Goal: Task Accomplishment & Management: Use online tool/utility

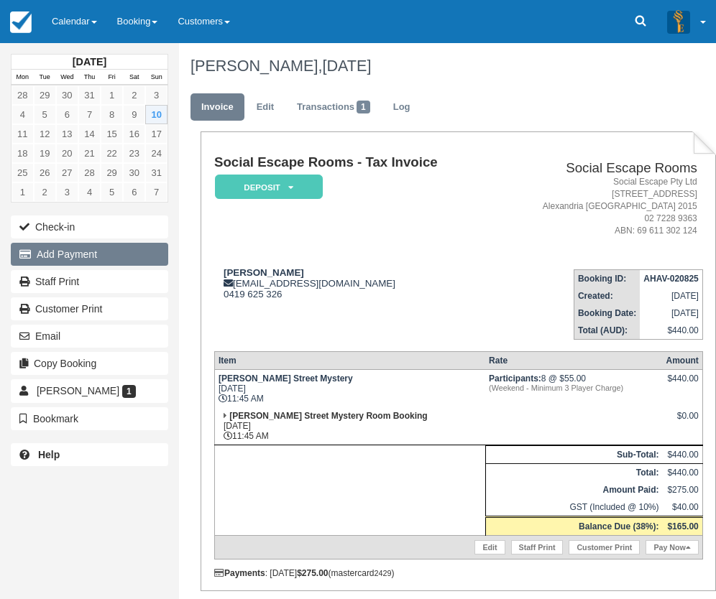
click at [73, 253] on button "Add Payment" at bounding box center [89, 254] width 157 height 23
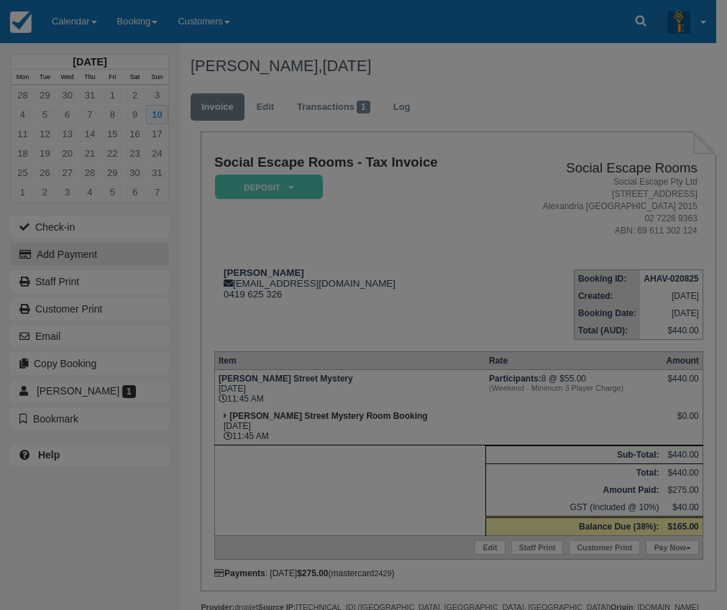
type input "10/08/2025"
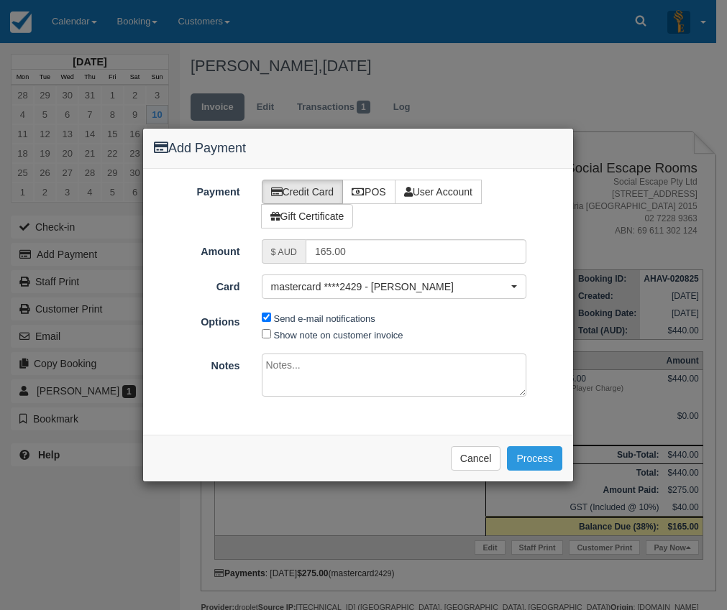
click at [359, 179] on div "Payment Credit Card POS User Account Gift Certificate Amount $ AUD 165.00 Card …" at bounding box center [358, 302] width 430 height 266
click at [361, 190] on icon at bounding box center [357, 192] width 13 height 10
radio input "true"
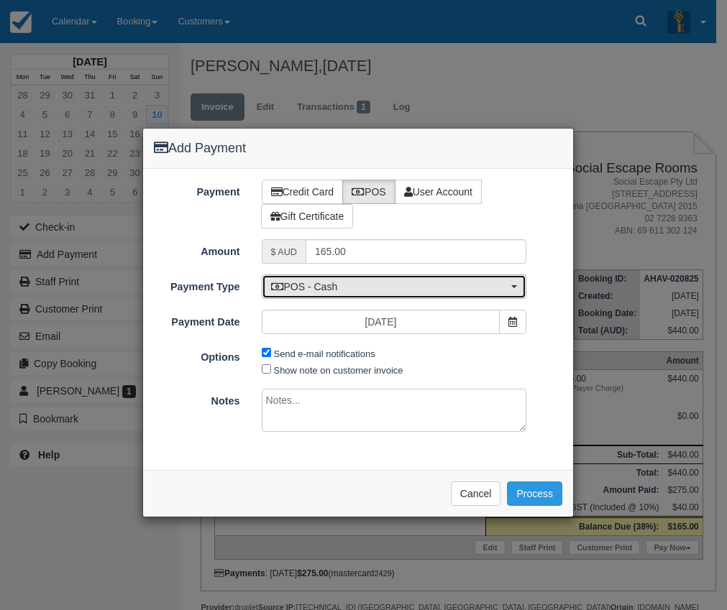
click at [353, 280] on span "POS - Cash" at bounding box center [389, 287] width 237 height 14
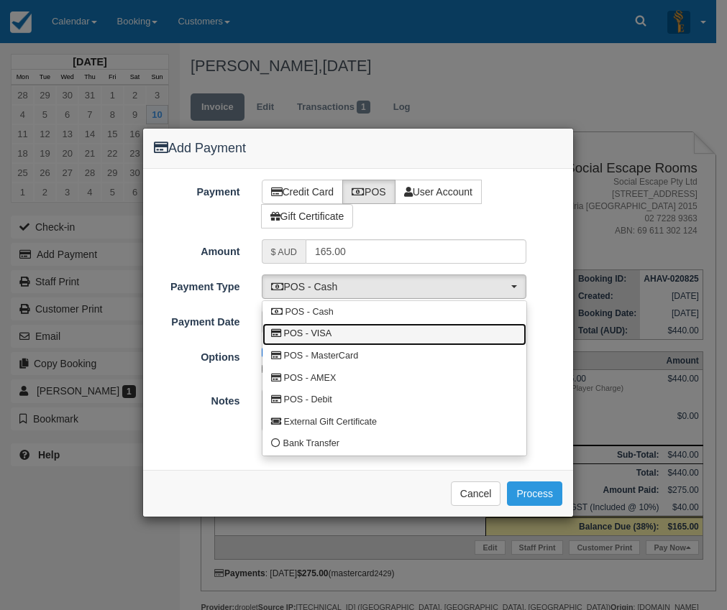
click at [334, 334] on link "POS - VISA" at bounding box center [394, 334] width 264 height 22
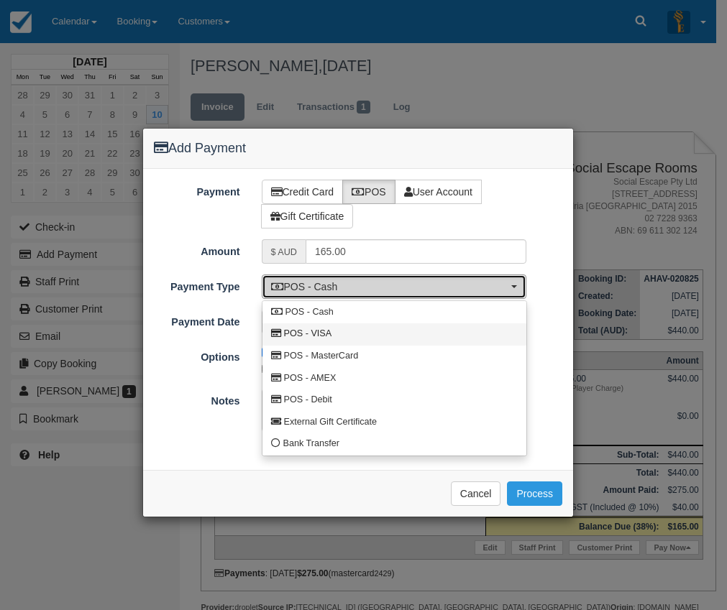
select select "VISA"
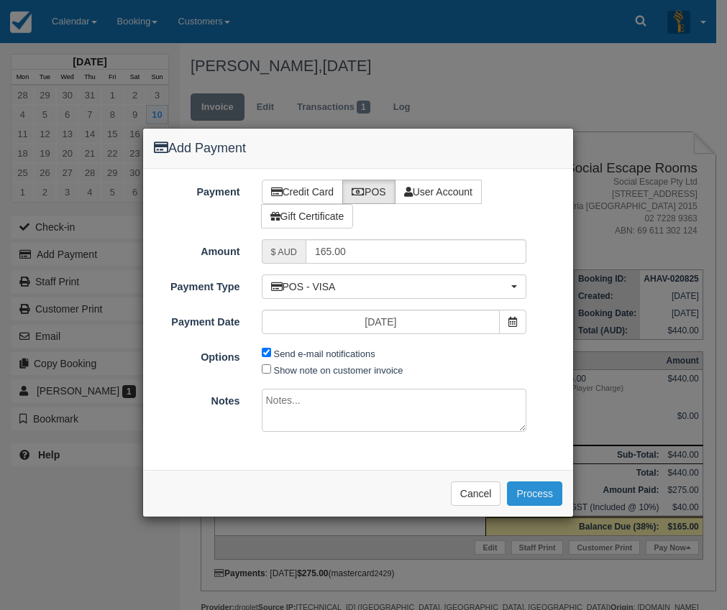
click at [535, 489] on button "Process" at bounding box center [534, 493] width 55 height 24
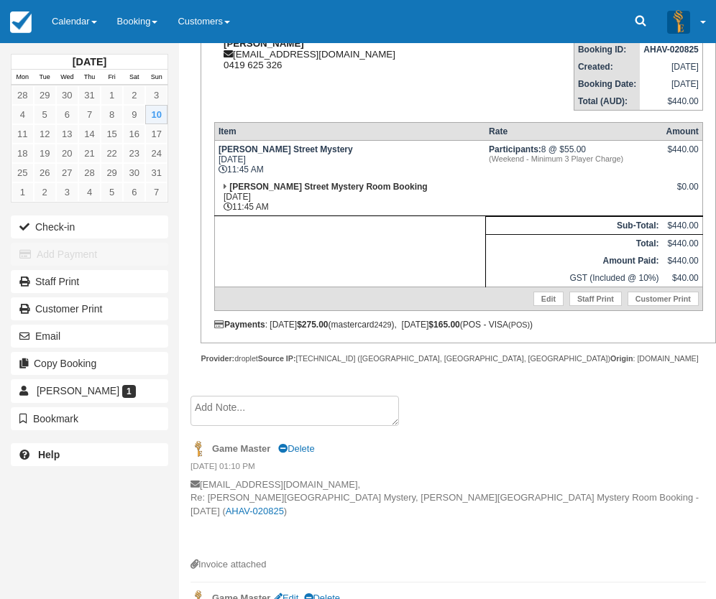
scroll to position [319, 0]
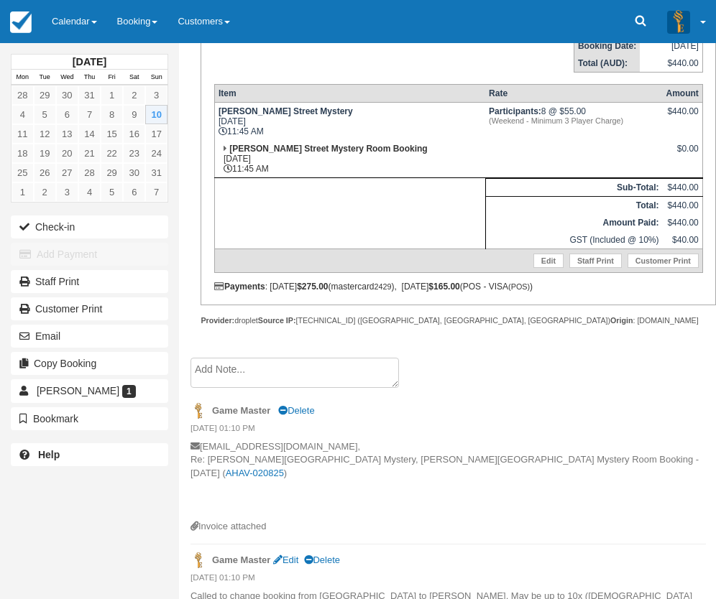
click at [229, 369] on textarea at bounding box center [294, 373] width 208 height 30
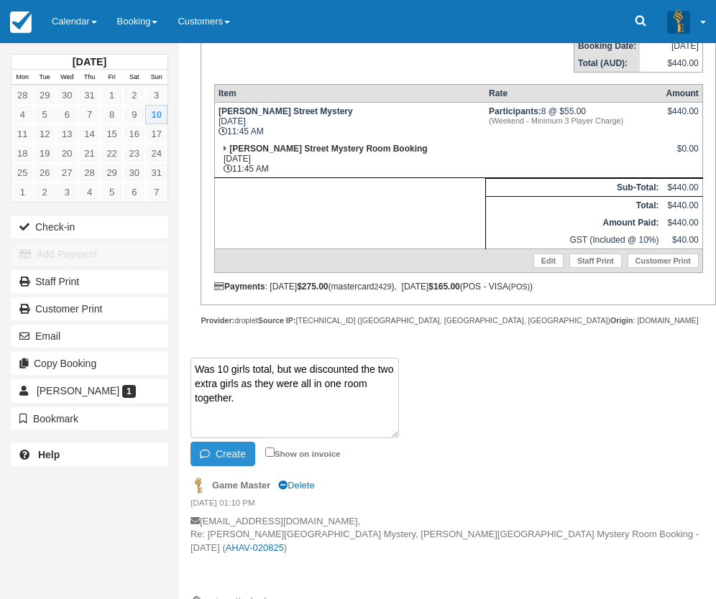
type textarea "Was 10 girls total, but we discounted the two extra girls as they were all in o…"
click at [231, 451] on button "Create" at bounding box center [222, 454] width 65 height 24
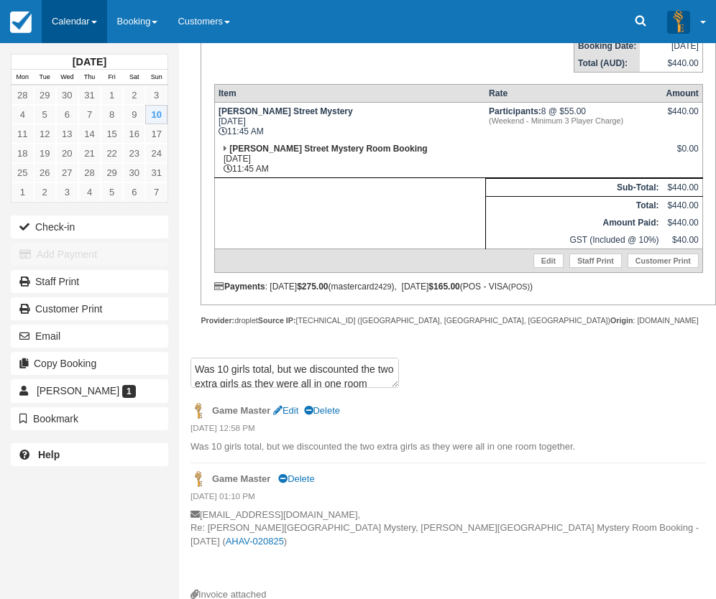
click at [73, 14] on link "Calendar" at bounding box center [74, 21] width 65 height 43
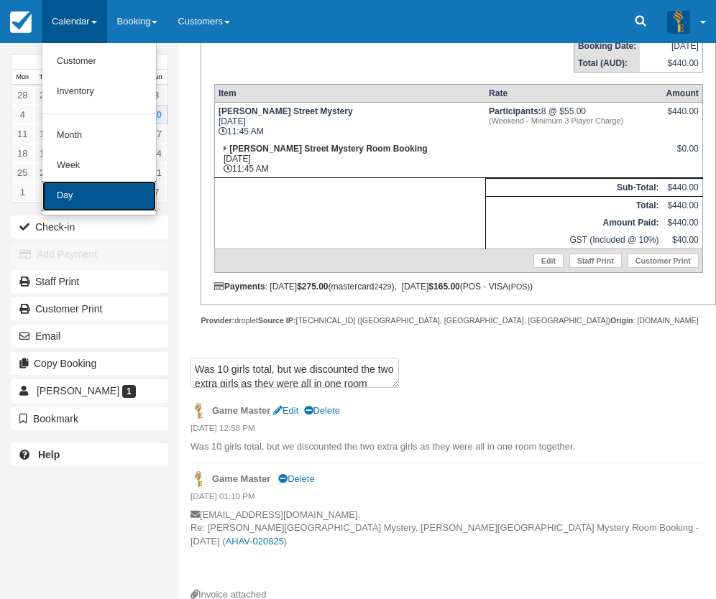
click at [70, 189] on link "Day" at bounding box center [99, 196] width 114 height 30
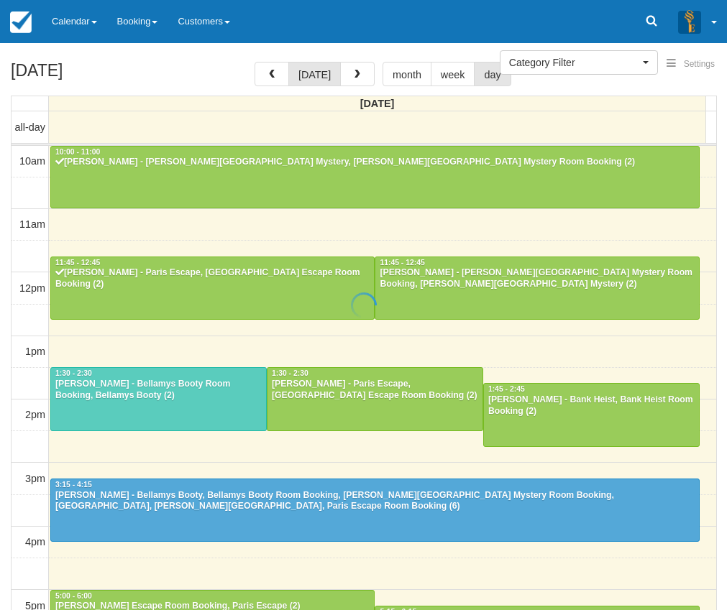
select select
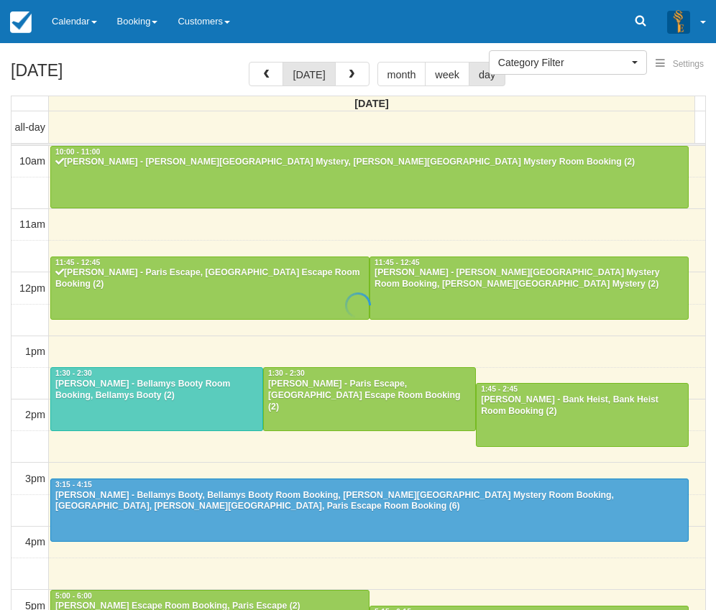
scroll to position [128, 0]
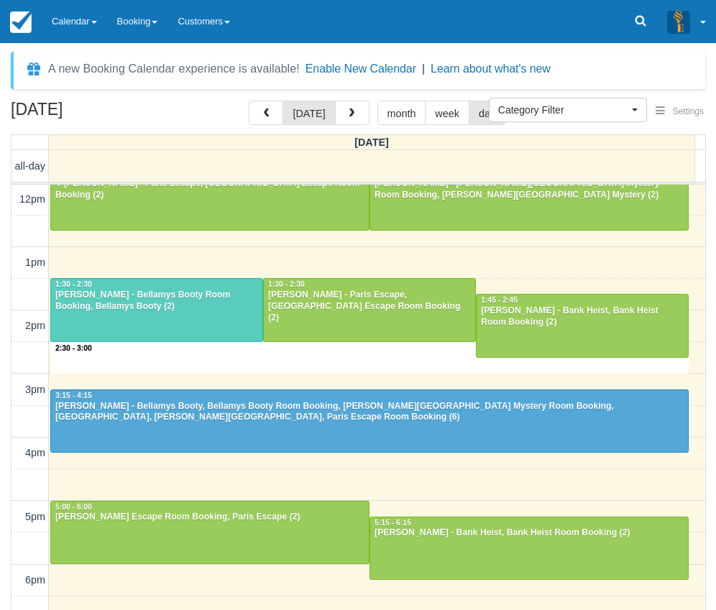
click at [339, 367] on div "10am 11am 12pm 1pm 2pm 3pm 4pm 5pm 6pm 7pm 8pm 9pm 10pm 2:30 - 3:00 10:00 - 11:…" at bounding box center [358, 453] width 694 height 793
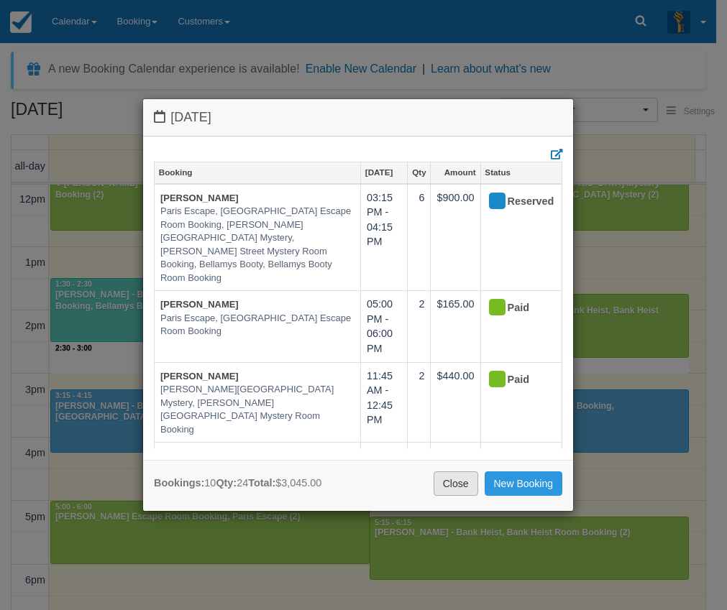
click at [459, 487] on link "Close" at bounding box center [455, 483] width 45 height 24
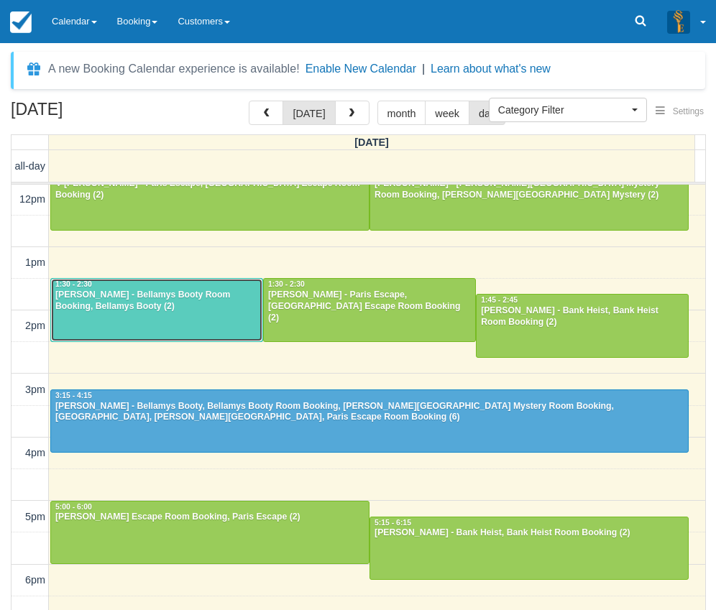
click at [178, 307] on div "Mike Faulkner - Bellamys Booty Room Booking, Bellamys Booty (2)" at bounding box center [157, 301] width 204 height 23
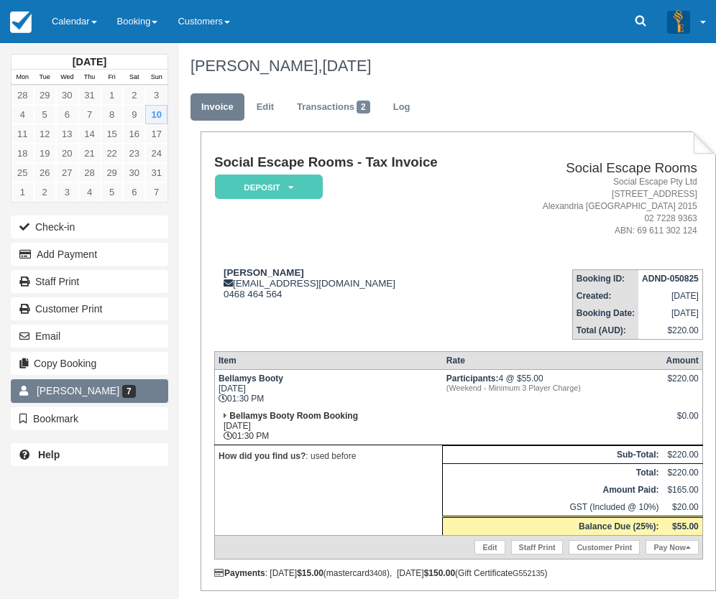
click at [61, 394] on span "[PERSON_NAME]" at bounding box center [78, 390] width 83 height 11
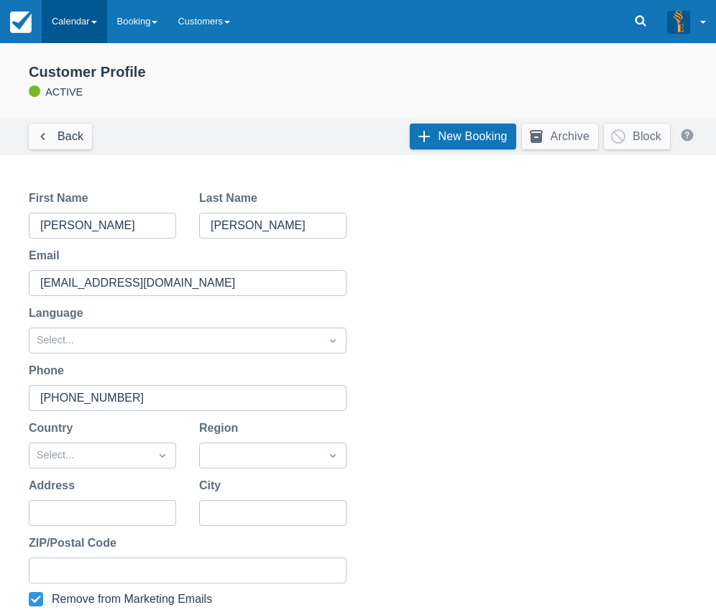
click at [75, 31] on link "Calendar" at bounding box center [74, 21] width 65 height 43
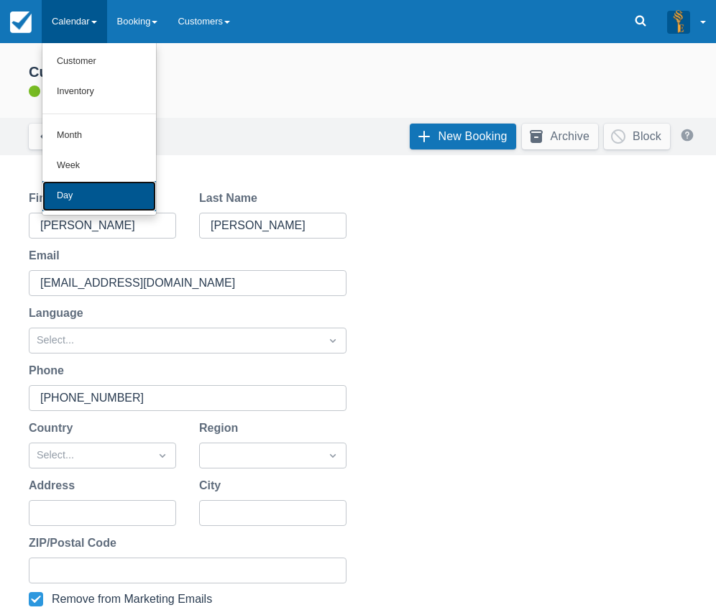
click at [76, 188] on link "Day" at bounding box center [99, 196] width 114 height 30
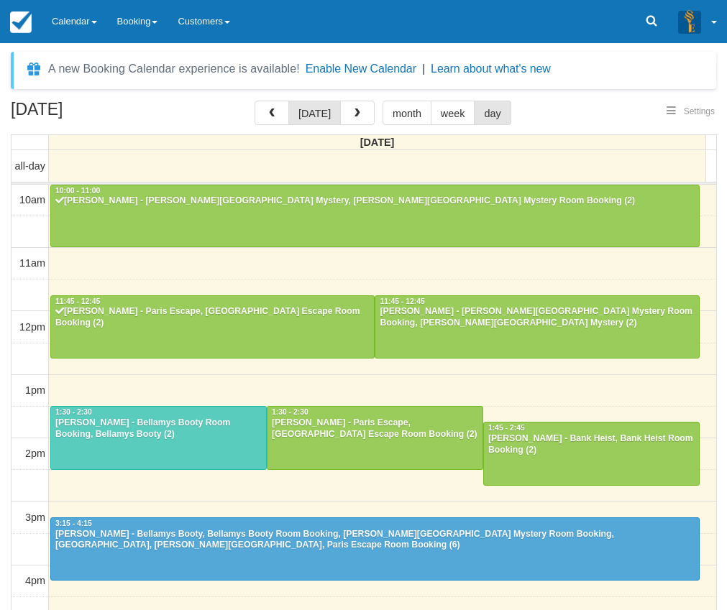
select select
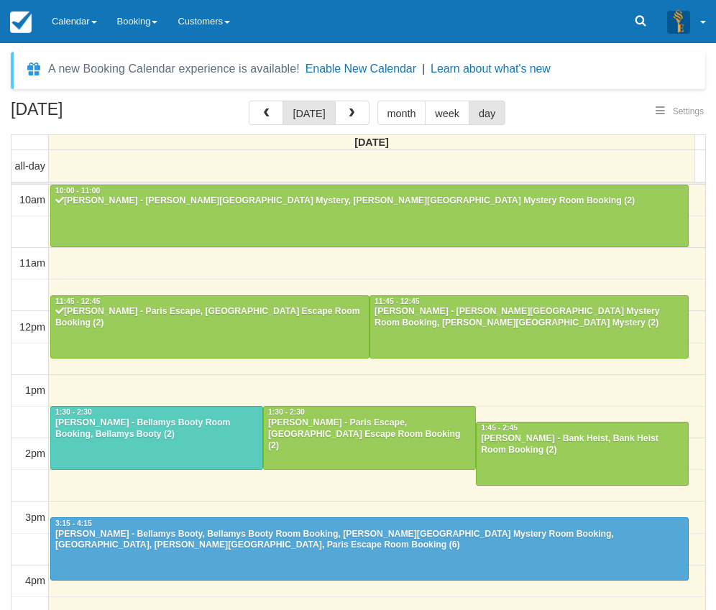
scroll to position [128, 0]
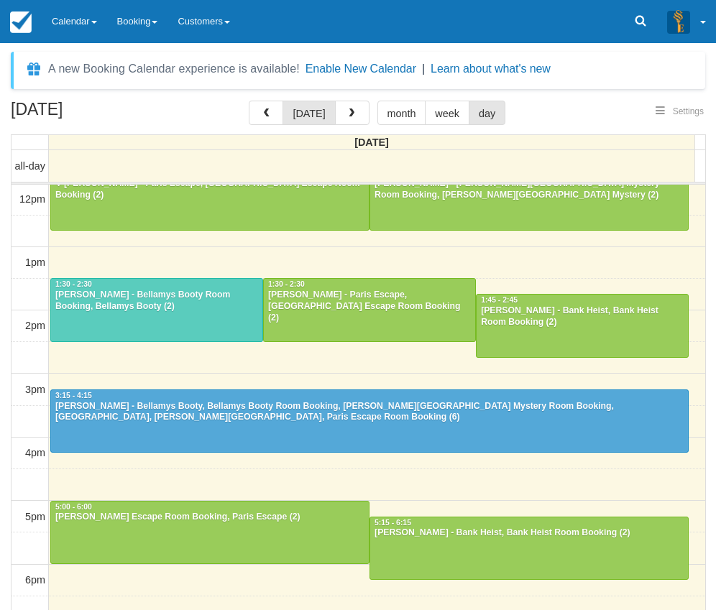
select select
click at [89, 36] on link "Calendar" at bounding box center [74, 21] width 65 height 43
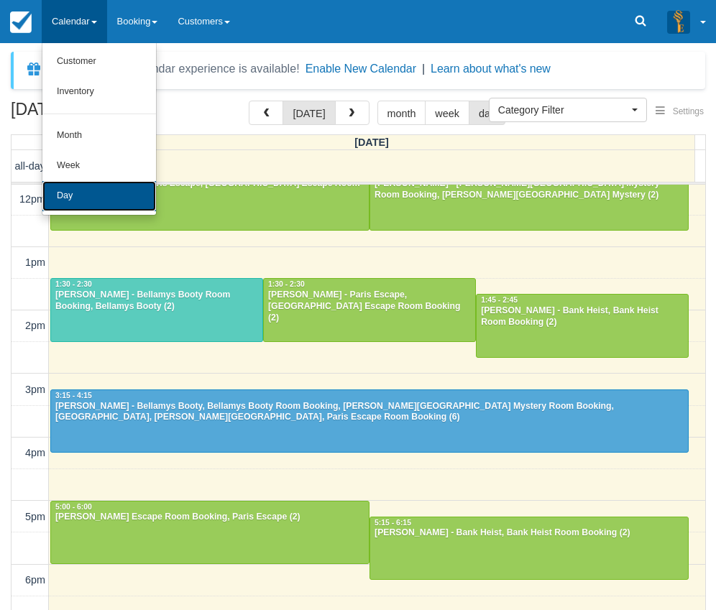
click at [103, 198] on link "Day" at bounding box center [99, 196] width 114 height 30
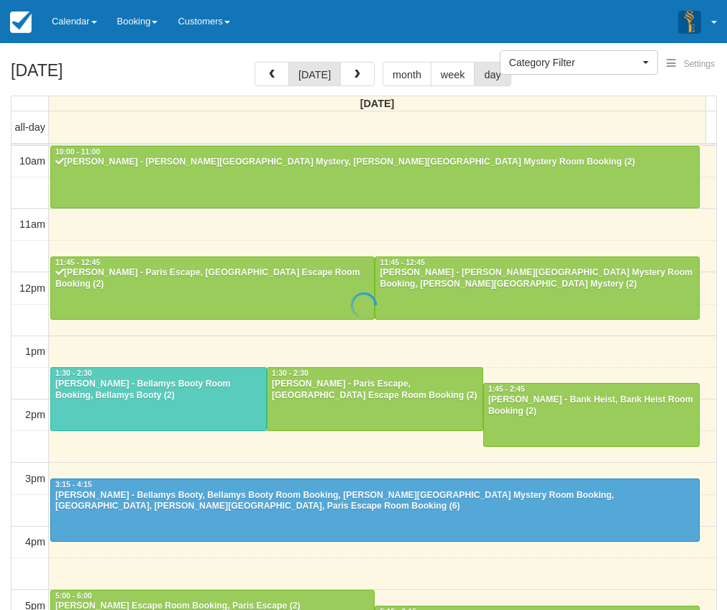
select select
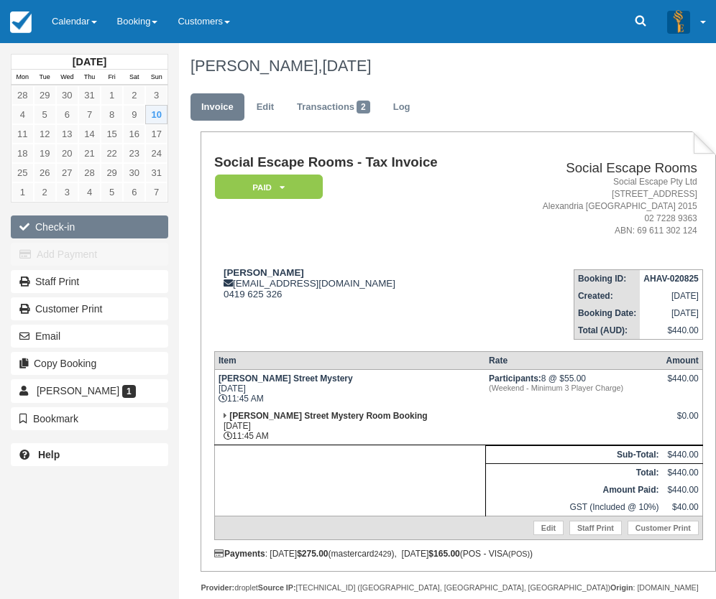
click at [82, 229] on button "Check-in" at bounding box center [89, 227] width 157 height 23
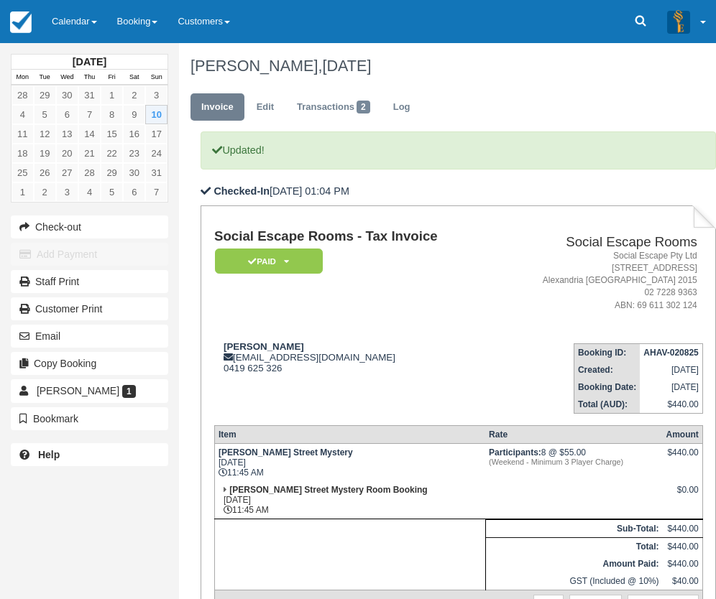
click at [397, 309] on td "Social Escape Rooms - Tax Invoice Paid   Pending Reserved Deposit Blocked for C…" at bounding box center [354, 280] width 280 height 102
click at [66, 19] on link "Calendar" at bounding box center [74, 21] width 65 height 43
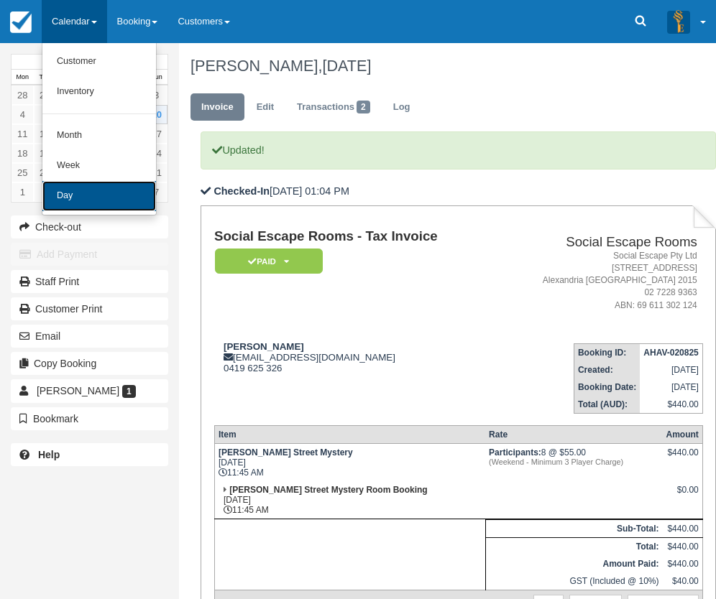
click at [80, 187] on link "Day" at bounding box center [99, 196] width 114 height 30
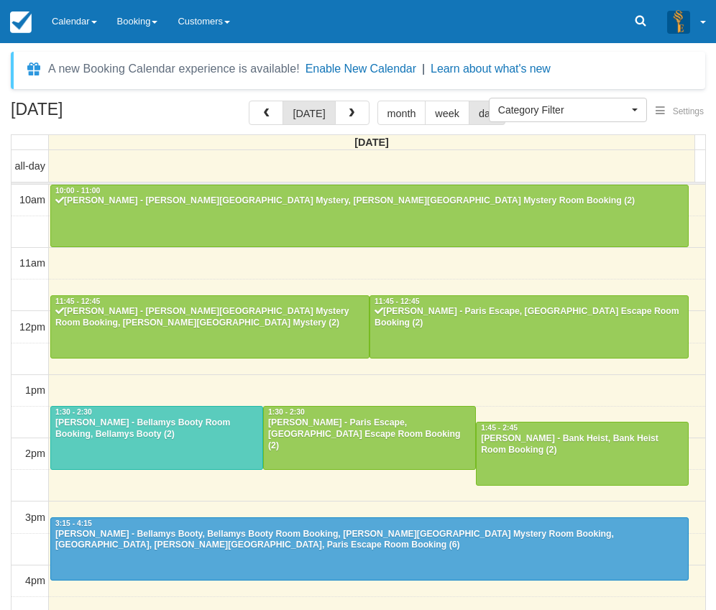
select select
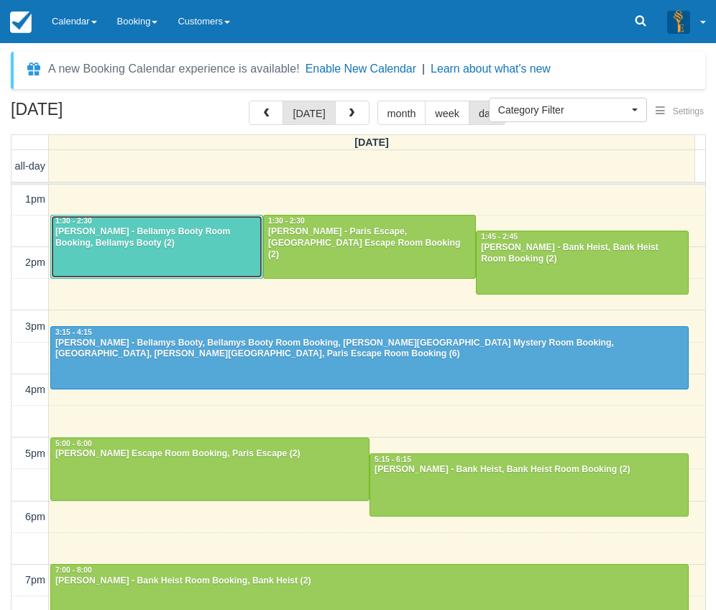
click at [232, 257] on div at bounding box center [156, 247] width 211 height 62
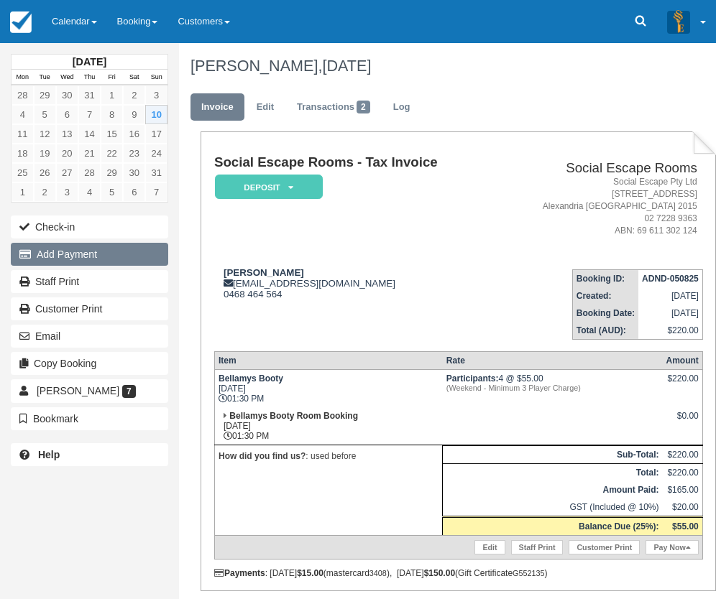
click at [75, 258] on button "Add Payment" at bounding box center [89, 254] width 157 height 23
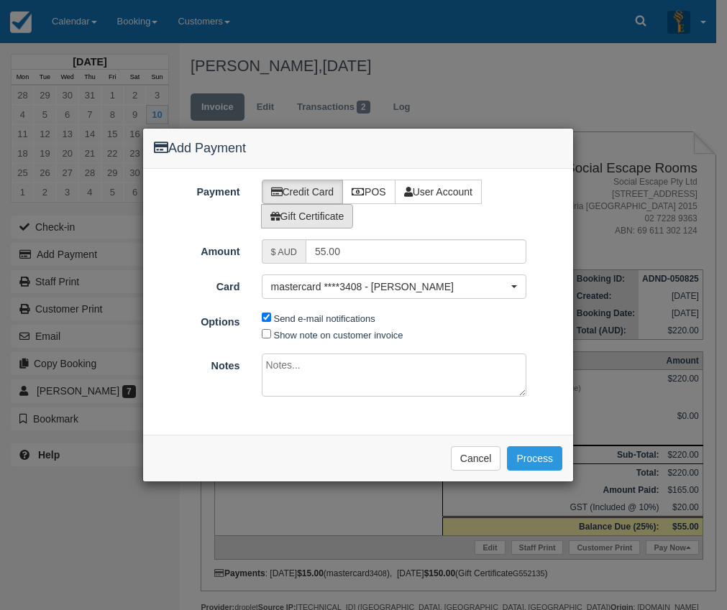
click at [300, 221] on label "Gift Certificate" at bounding box center [307, 216] width 93 height 24
radio input "true"
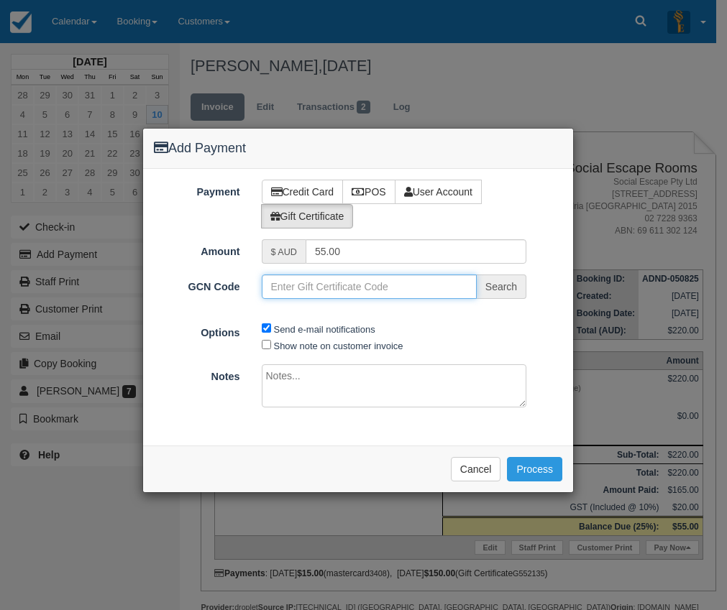
click at [388, 287] on input "GCN Code" at bounding box center [369, 287] width 215 height 24
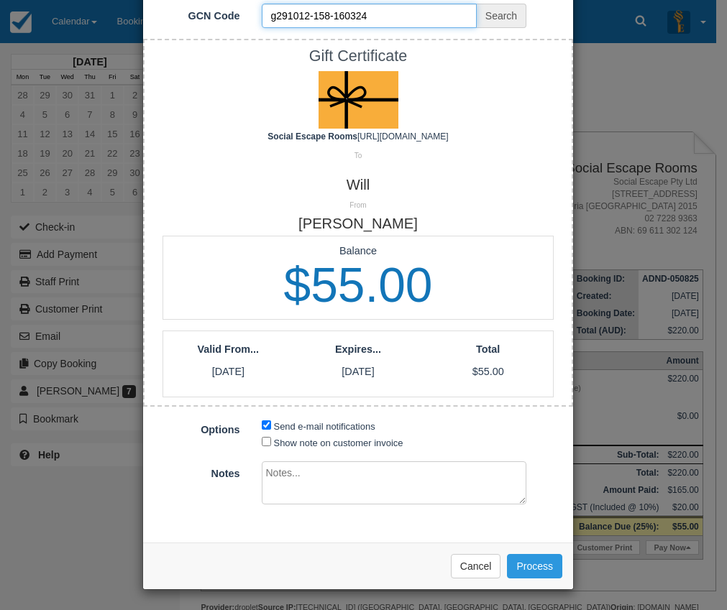
scroll to position [167, 0]
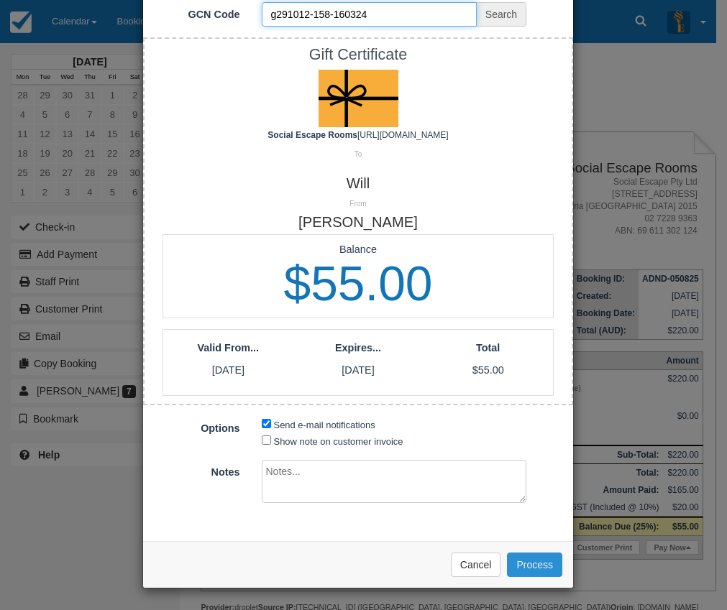
type input "g291012-158-160324"
click at [535, 562] on button "Process" at bounding box center [534, 565] width 55 height 24
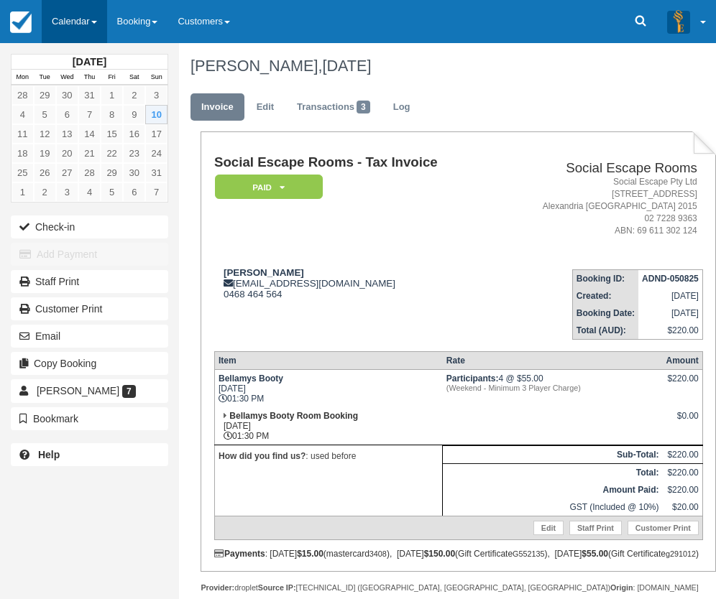
click at [80, 13] on link "Calendar" at bounding box center [74, 21] width 65 height 43
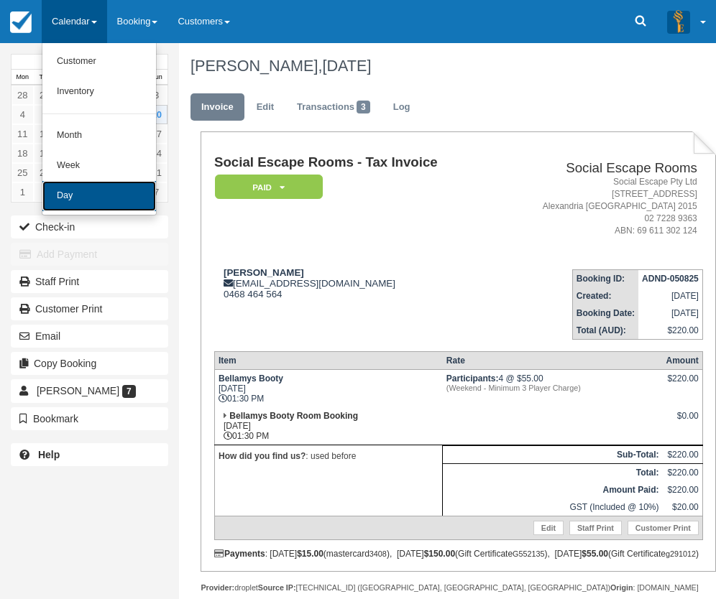
click at [98, 185] on link "Day" at bounding box center [99, 196] width 114 height 30
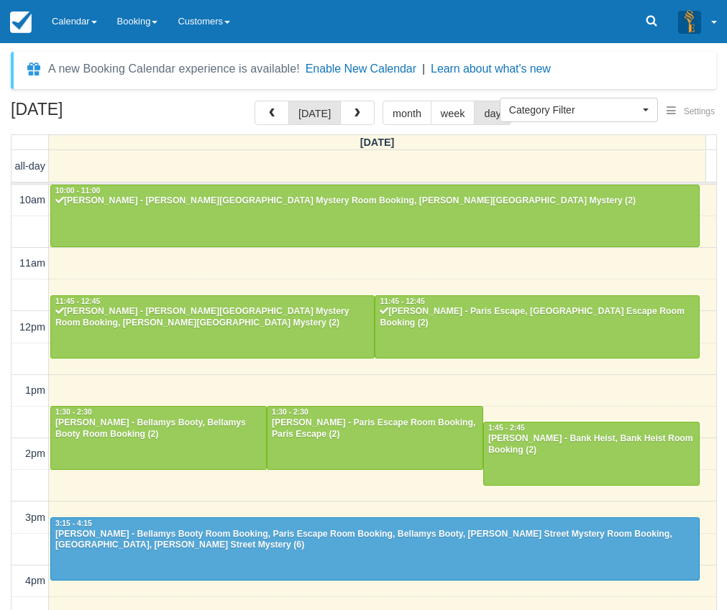
select select
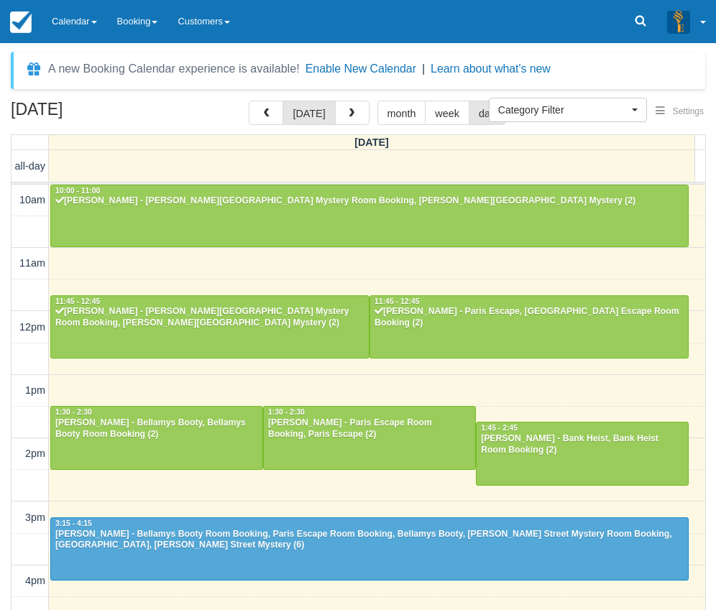
scroll to position [191, 0]
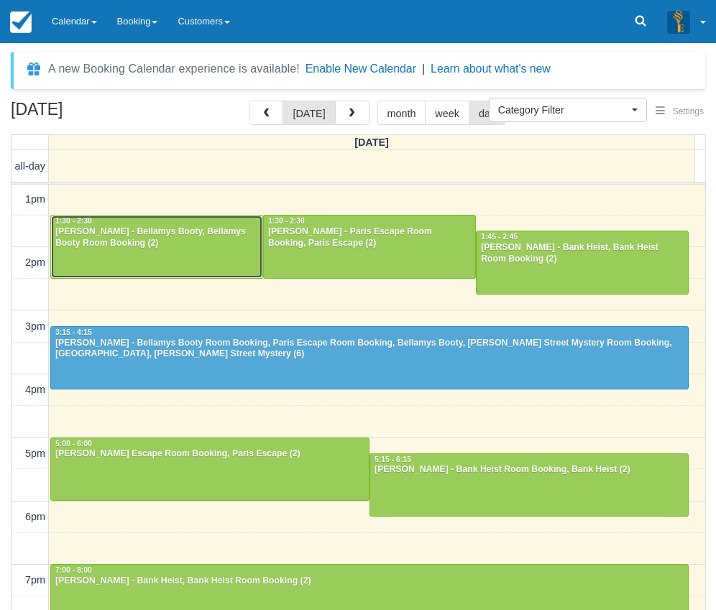
click at [122, 223] on div "1:30 - 2:30" at bounding box center [157, 221] width 204 height 10
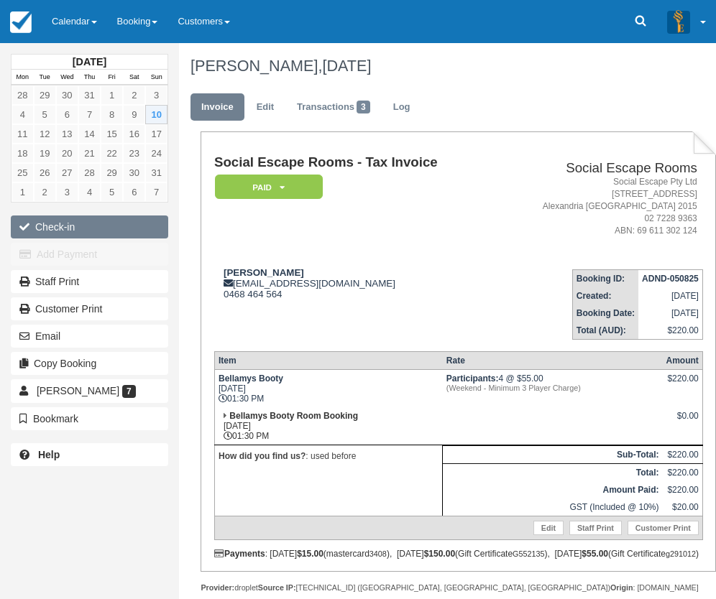
click at [38, 224] on button "Check-in" at bounding box center [89, 227] width 157 height 23
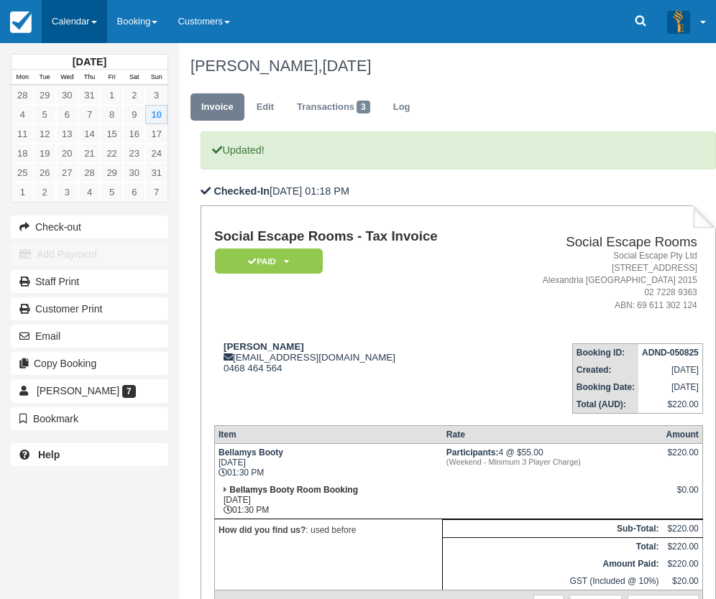
click at [62, 15] on link "Calendar" at bounding box center [74, 21] width 65 height 43
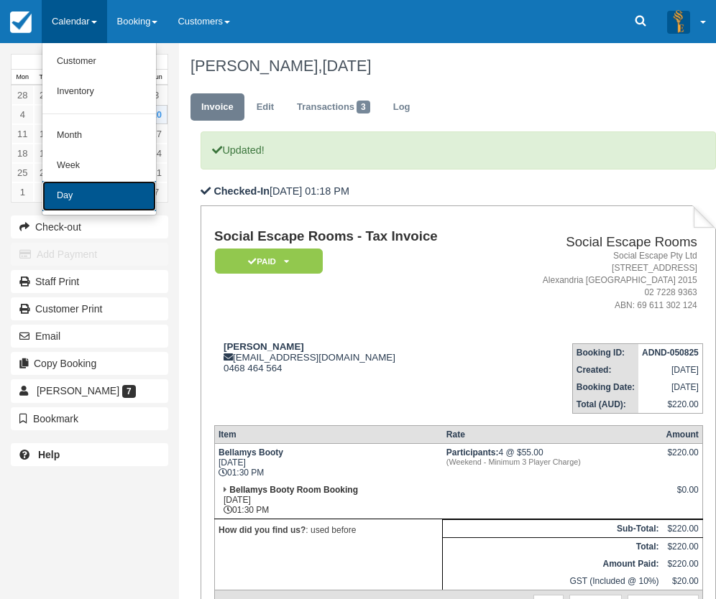
click at [82, 187] on link "Day" at bounding box center [99, 196] width 114 height 30
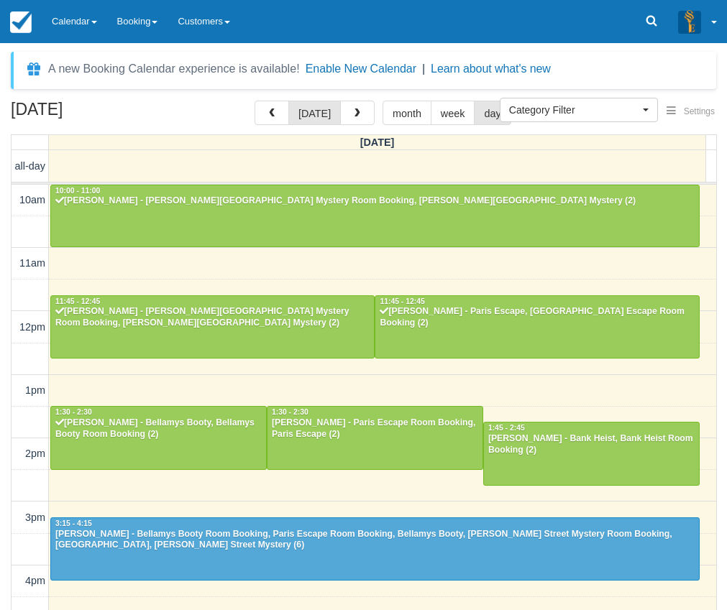
select select
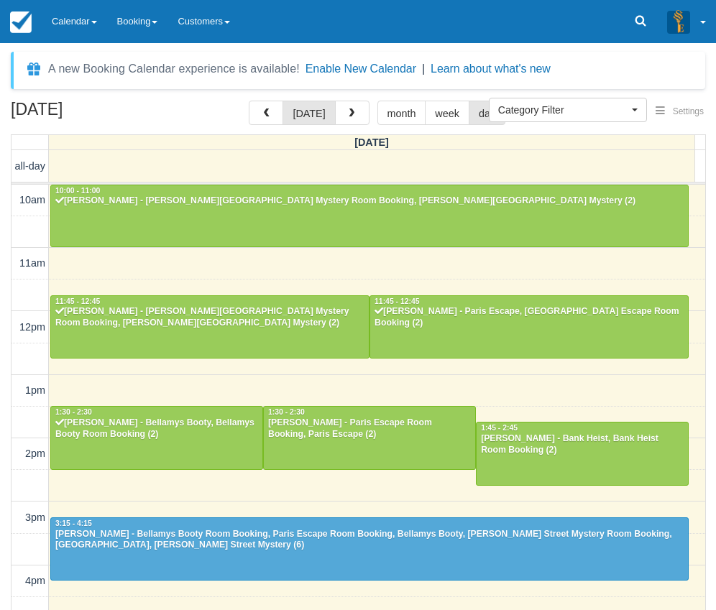
scroll to position [191, 0]
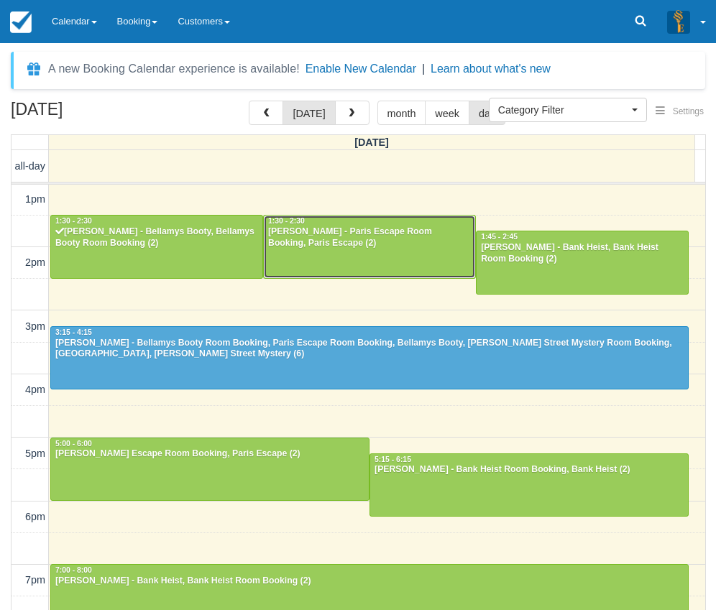
click at [395, 251] on div at bounding box center [369, 247] width 211 height 62
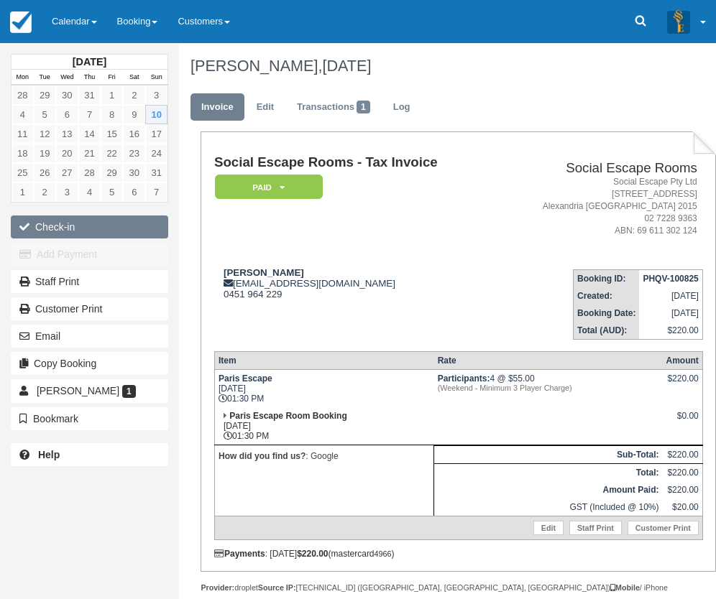
click at [45, 219] on button "Check-in" at bounding box center [89, 227] width 157 height 23
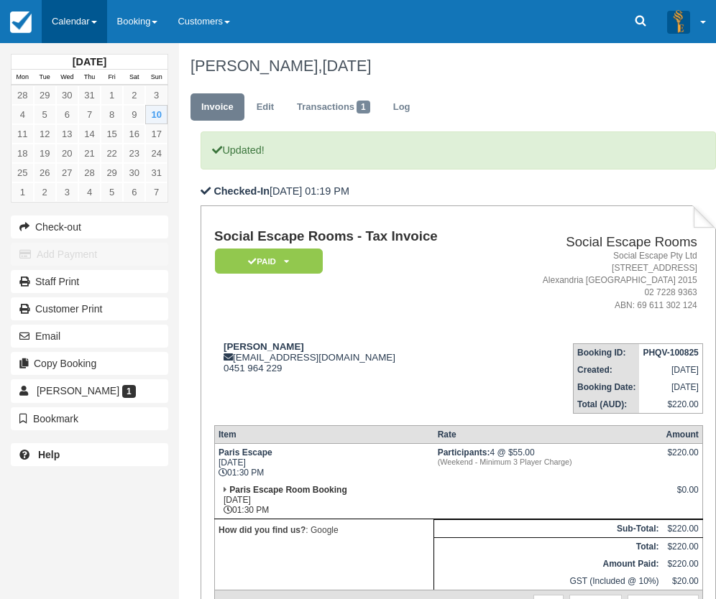
click at [88, 14] on link "Calendar" at bounding box center [74, 21] width 65 height 43
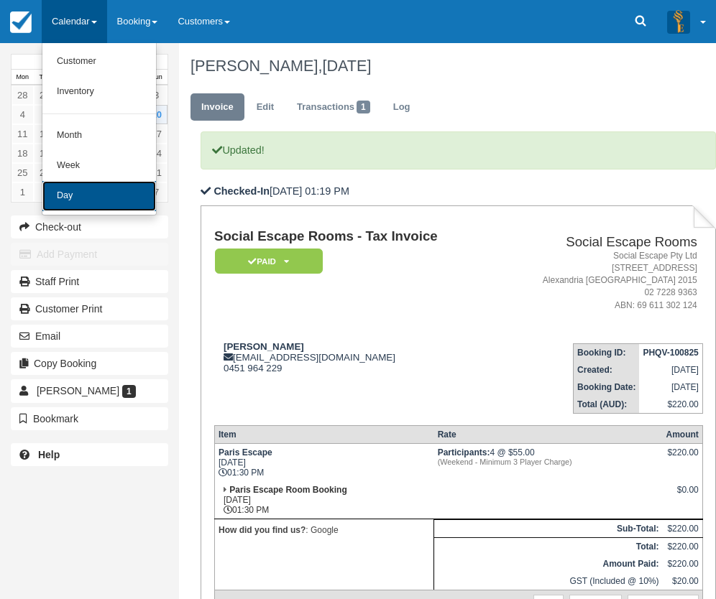
click at [100, 202] on link "Day" at bounding box center [99, 196] width 114 height 30
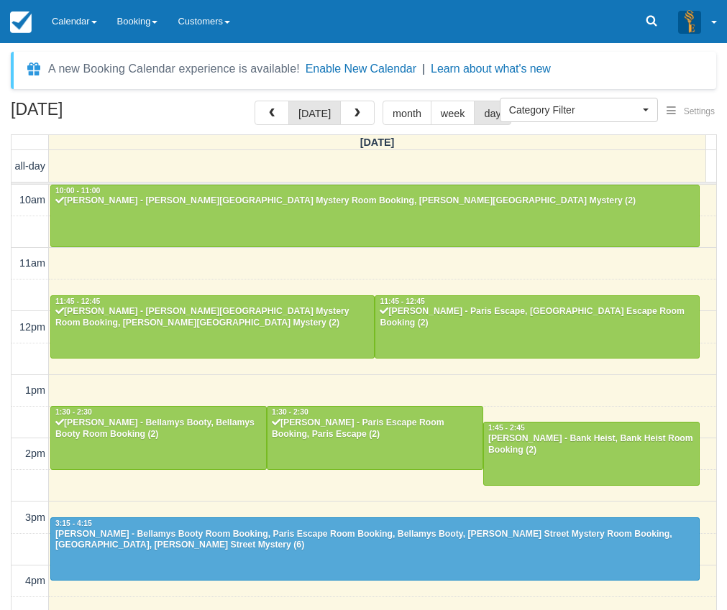
select select
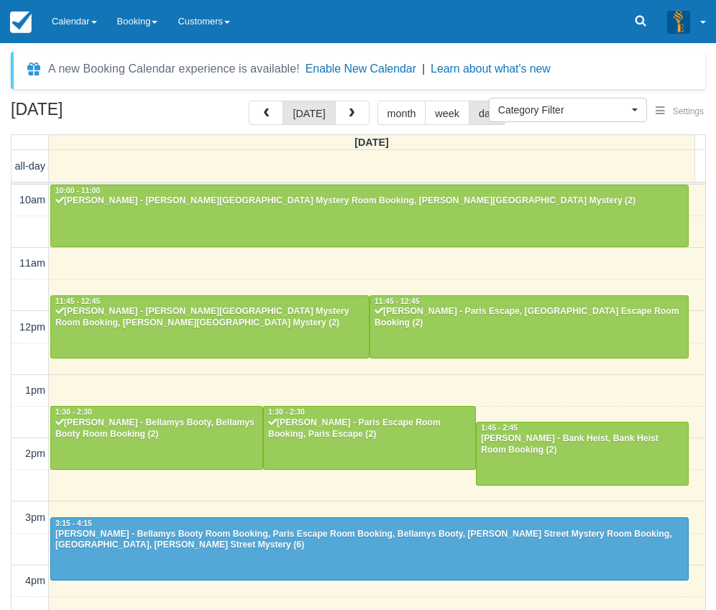
scroll to position [191, 0]
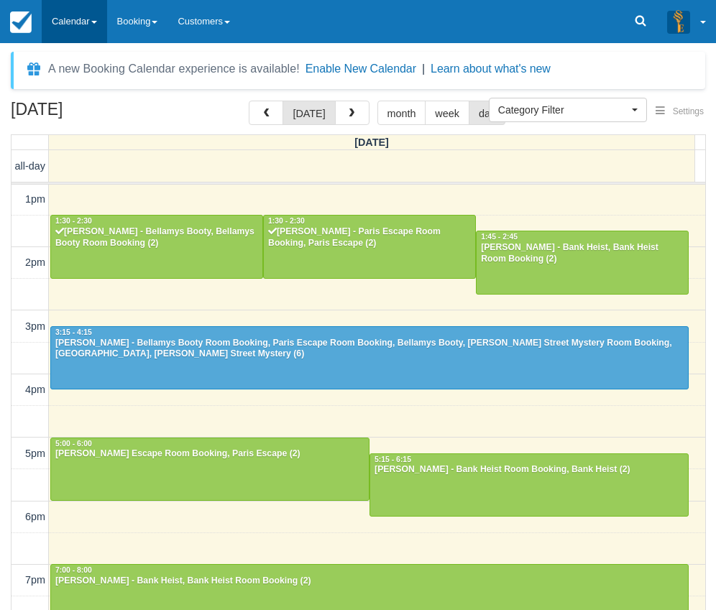
click at [73, 14] on link "Calendar" at bounding box center [74, 21] width 65 height 43
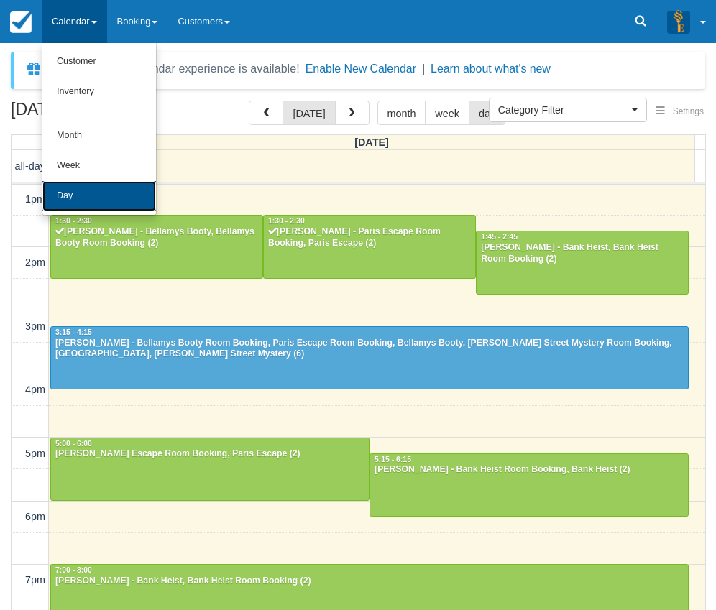
click at [93, 195] on link "Day" at bounding box center [99, 196] width 114 height 30
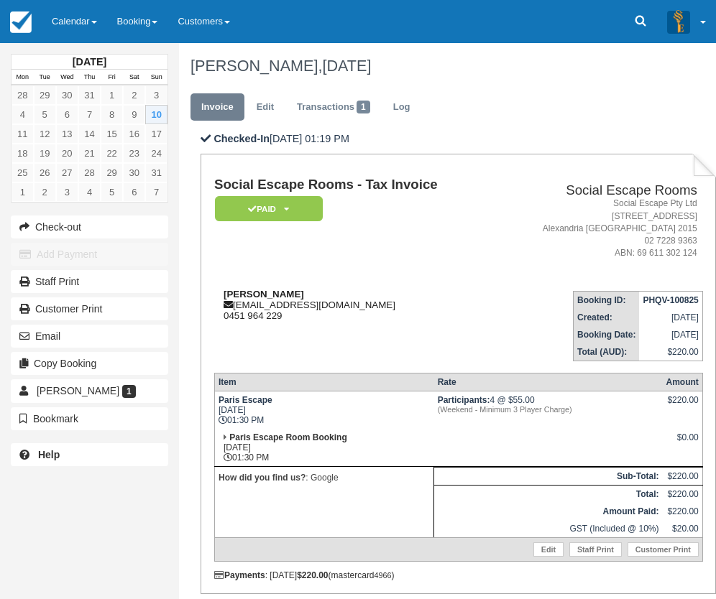
click at [250, 298] on strong "[PERSON_NAME]" at bounding box center [264, 294] width 80 height 11
drag, startPoint x: 250, startPoint y: 298, endPoint x: 275, endPoint y: 293, distance: 25.5
click at [275, 293] on strong "[PERSON_NAME]" at bounding box center [264, 294] width 80 height 11
click at [312, 104] on link "Transactions 1" at bounding box center [333, 107] width 95 height 28
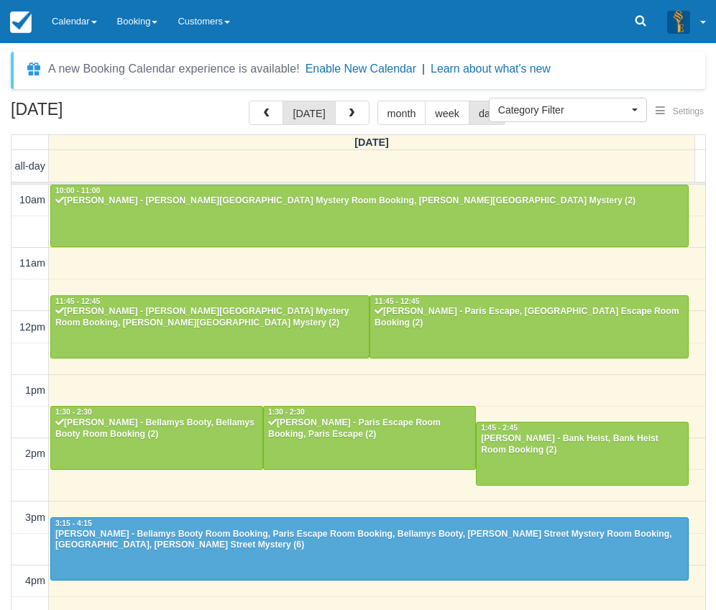
select select
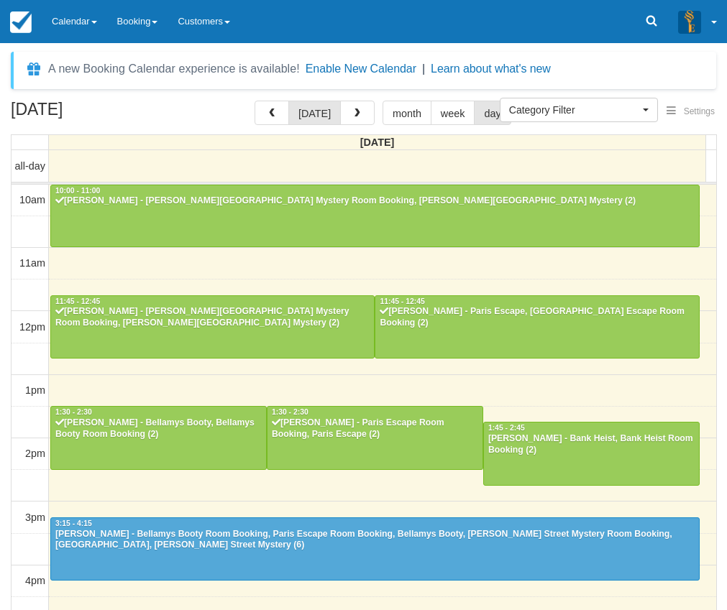
select select
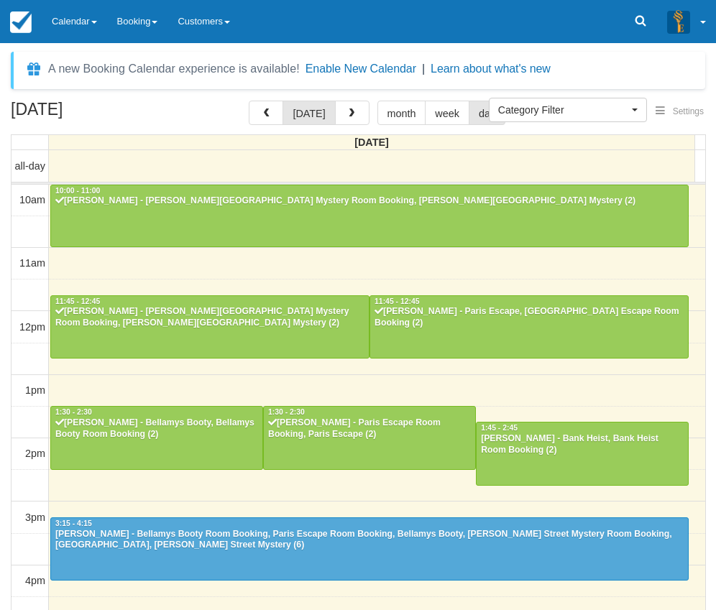
scroll to position [191, 0]
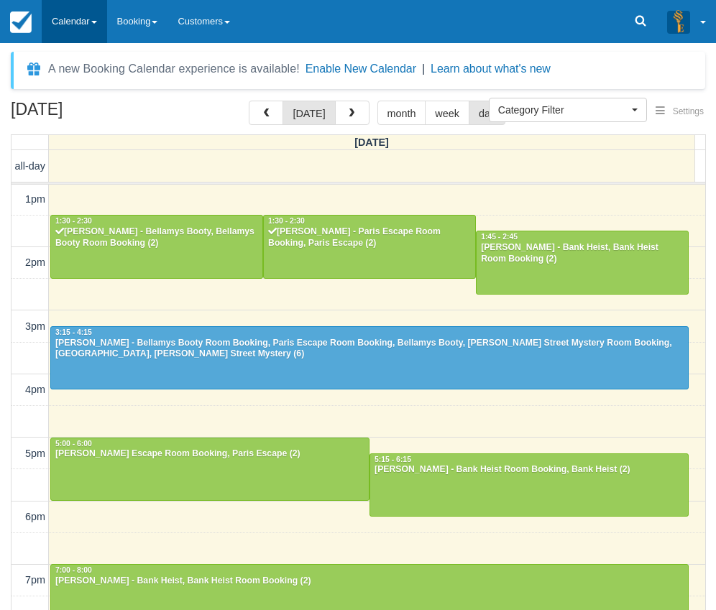
click at [70, 23] on link "Calendar" at bounding box center [74, 21] width 65 height 43
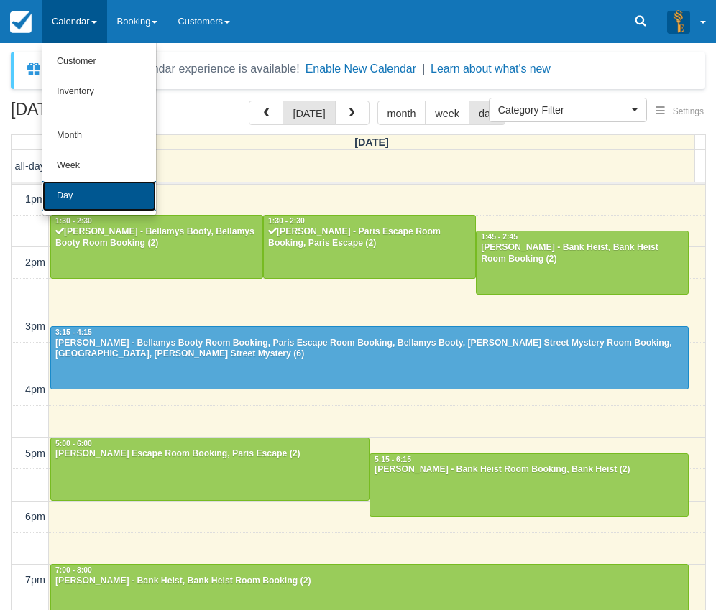
click at [92, 186] on link "Day" at bounding box center [99, 196] width 114 height 30
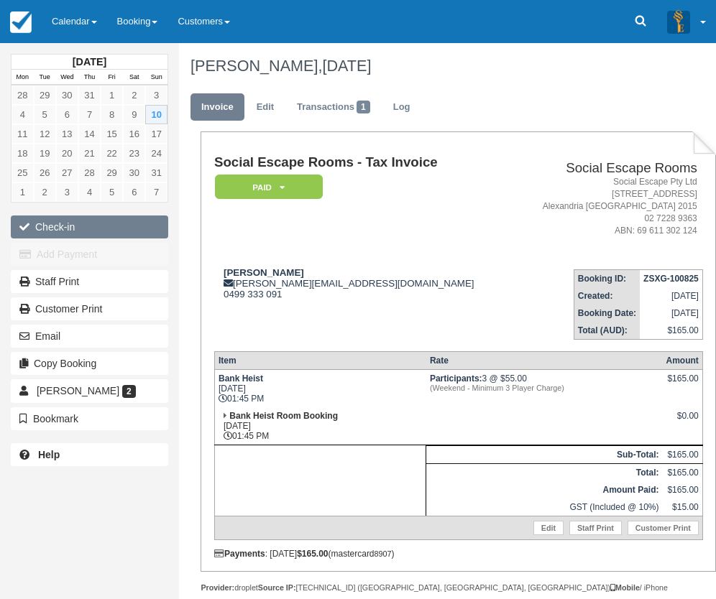
click at [101, 218] on button "Check-in" at bounding box center [89, 227] width 157 height 23
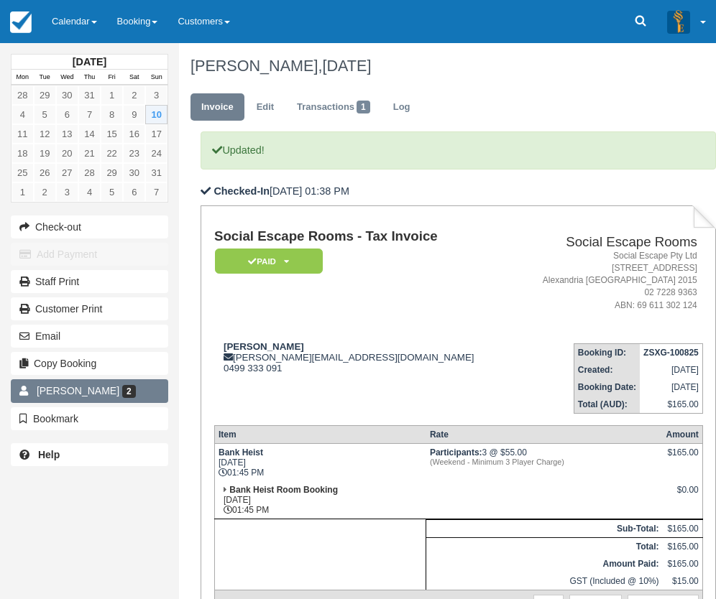
click at [122, 389] on link "[PERSON_NAME] 2" at bounding box center [89, 390] width 157 height 23
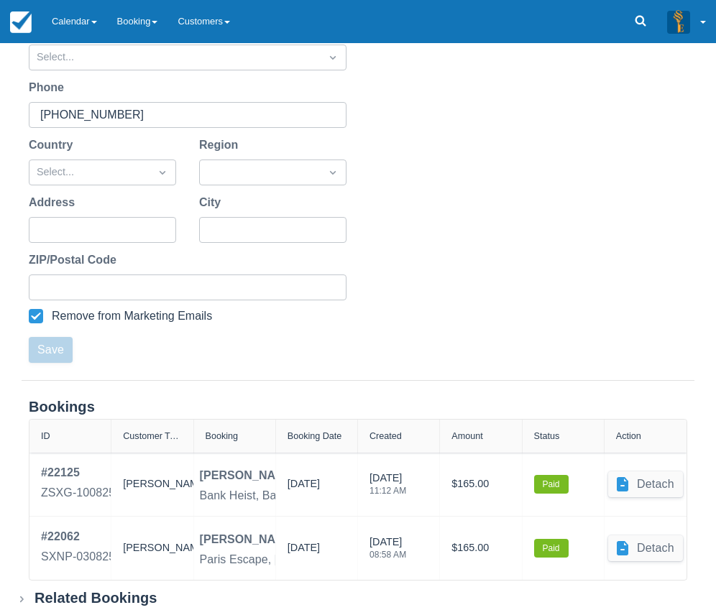
scroll to position [309, 0]
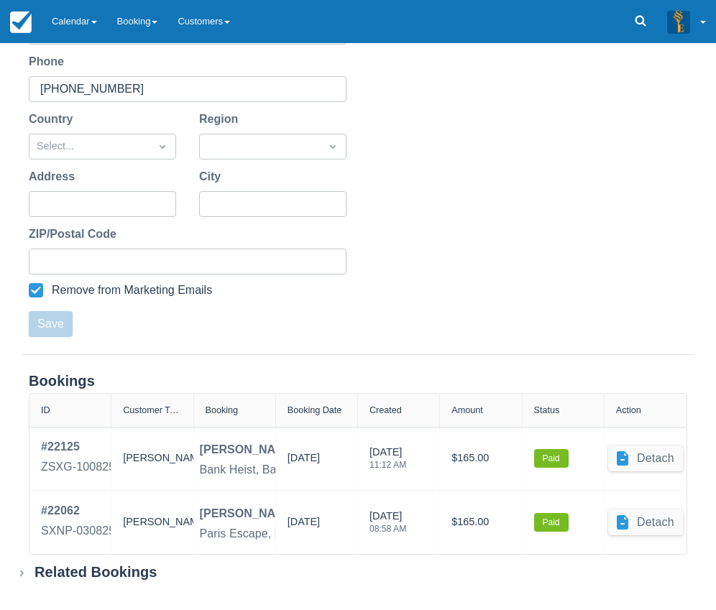
click at [143, 569] on div "Related Bookings" at bounding box center [95, 572] width 123 height 18
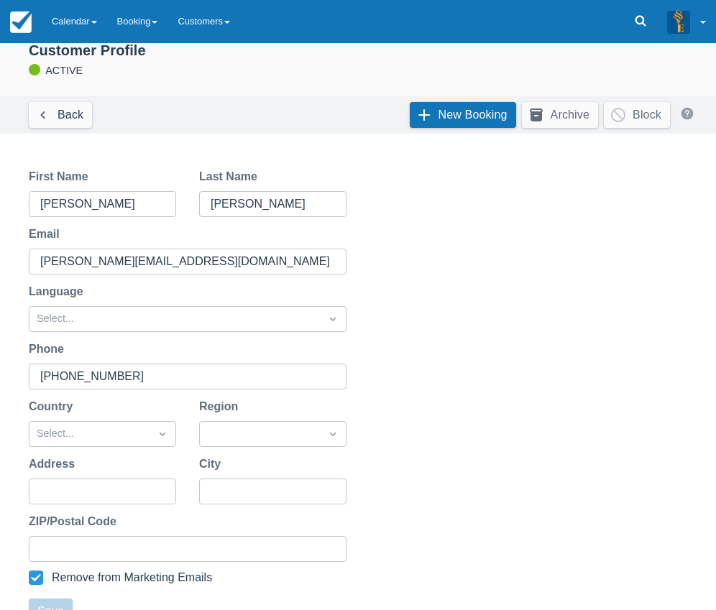
scroll to position [381, 0]
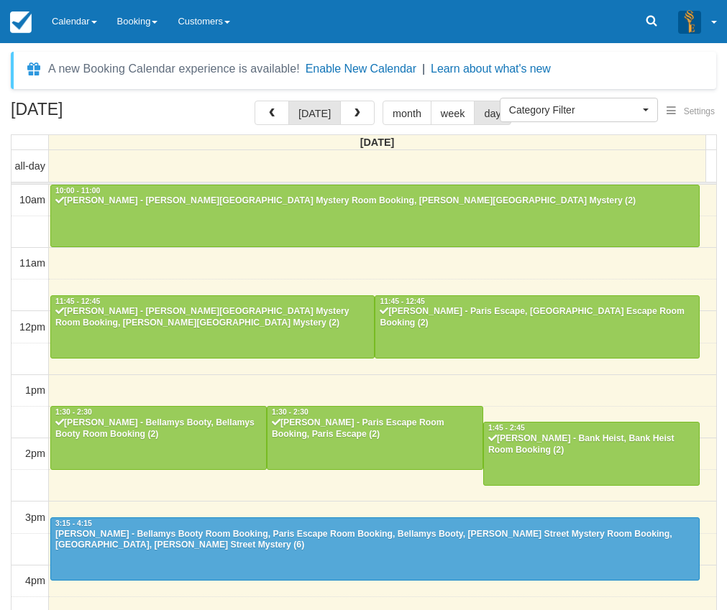
select select
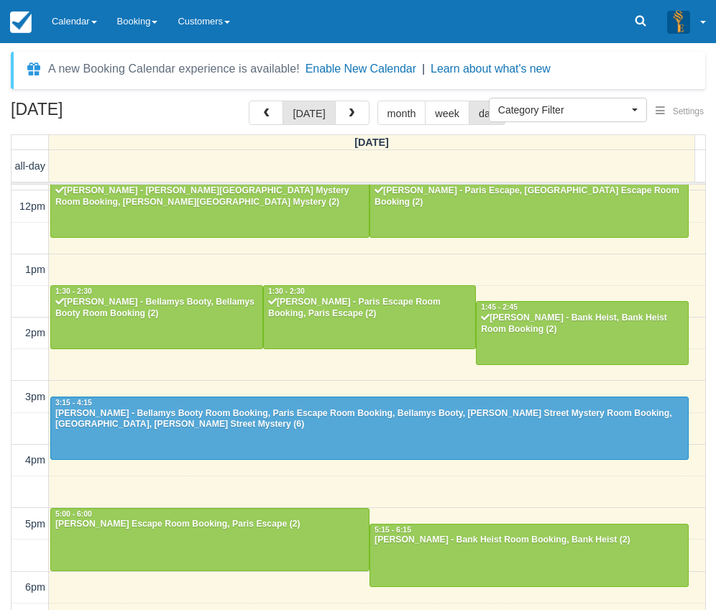
scroll to position [119, 0]
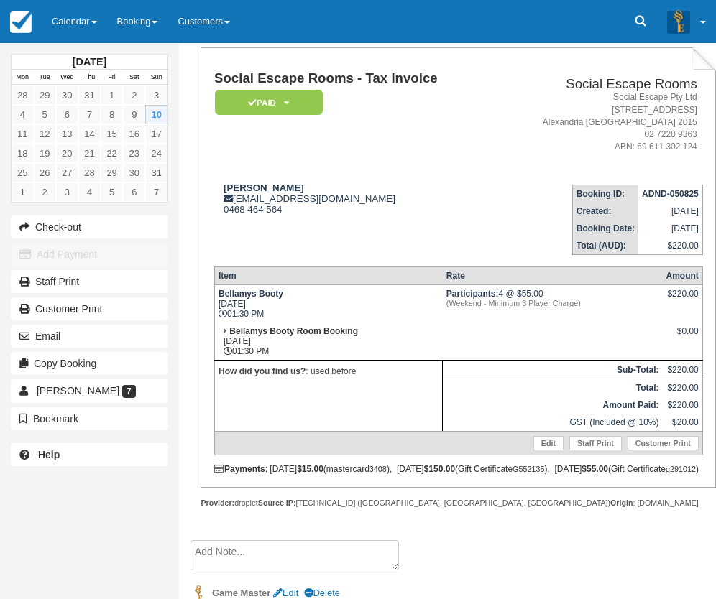
scroll to position [72, 0]
